Goal: Find specific page/section: Find specific page/section

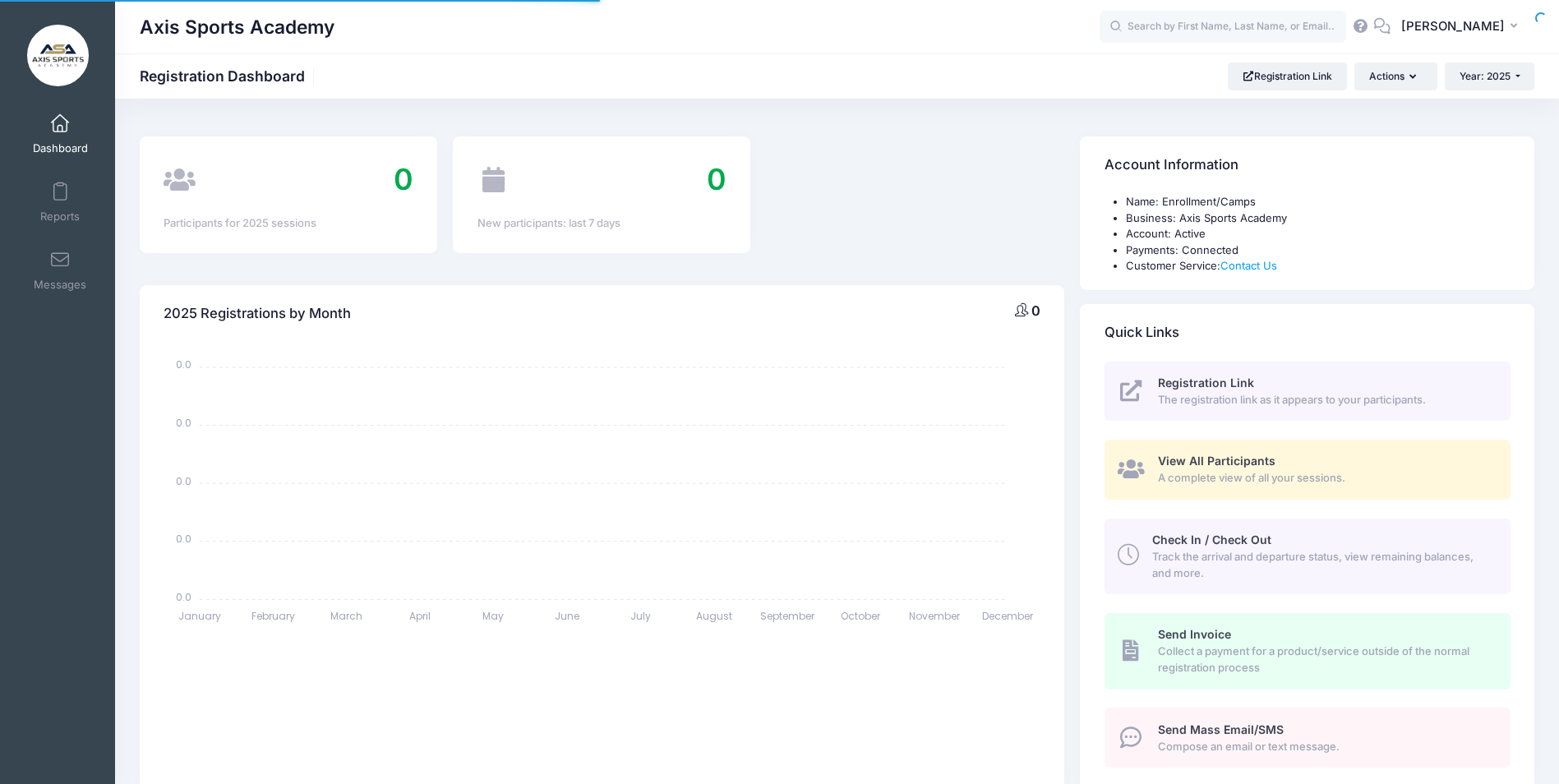
select select
click at [47, 138] on link "Dashboard" at bounding box center [61, 134] width 78 height 58
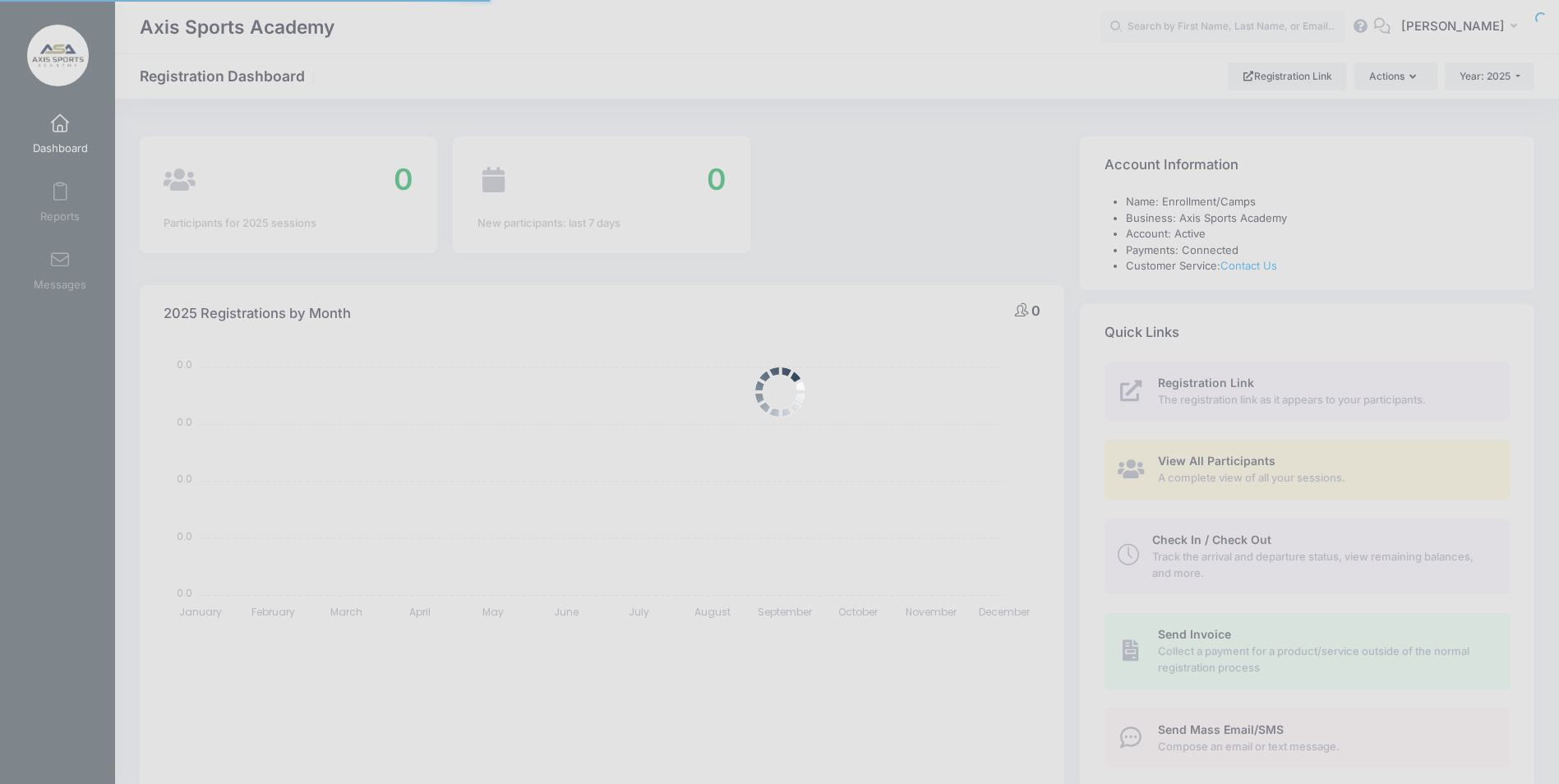
select select
